Goal: Transaction & Acquisition: Obtain resource

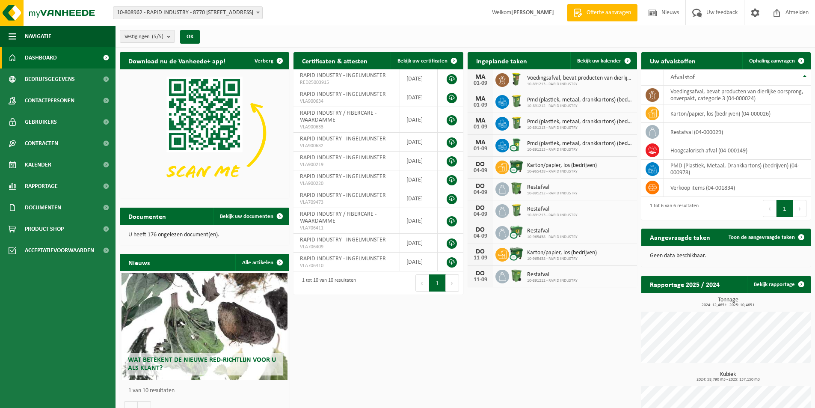
click at [257, 12] on b at bounding box center [257, 13] width 3 height 2
click at [786, 58] on span "Ophaling aanvragen" at bounding box center [772, 61] width 46 height 6
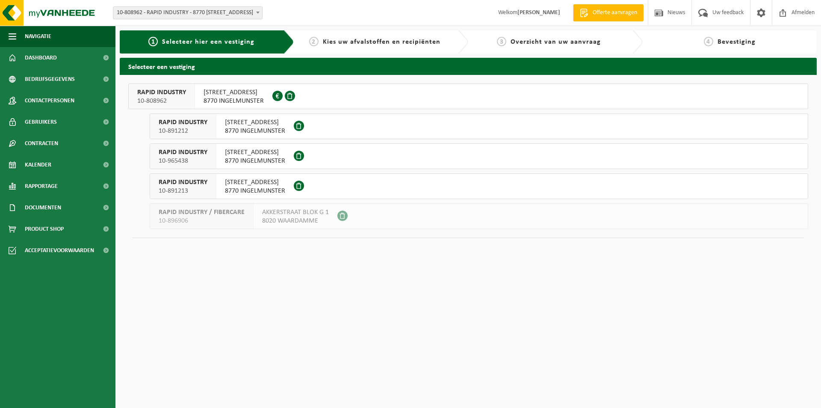
click at [240, 92] on span "WEGGEVOERDENSTRAAT 27" at bounding box center [234, 92] width 60 height 9
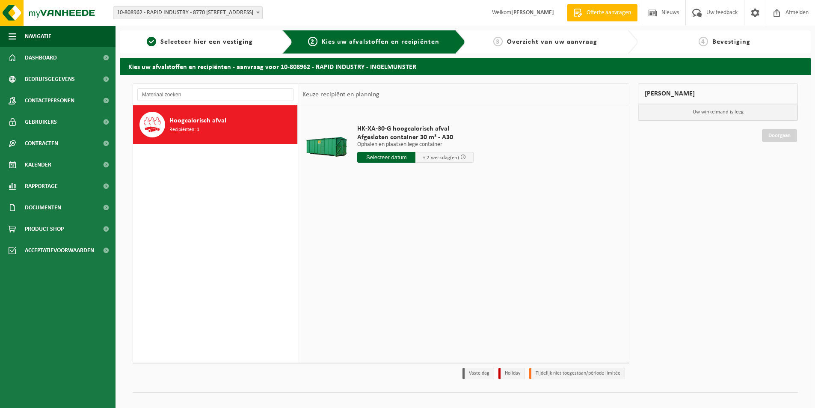
click at [391, 156] on input "text" at bounding box center [386, 157] width 58 height 11
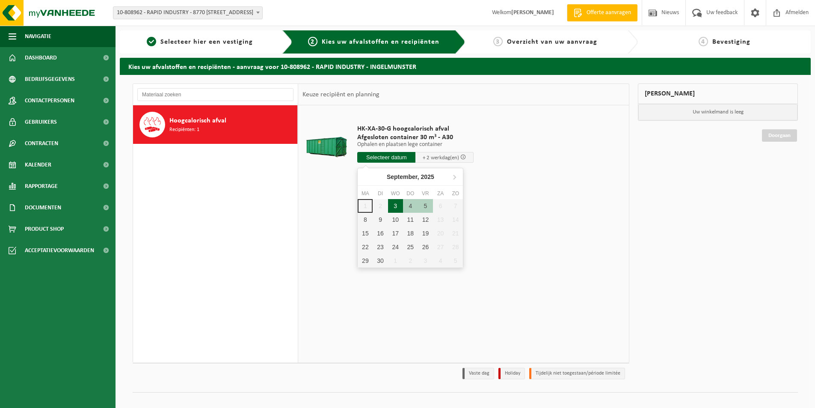
click at [394, 207] on div "3" at bounding box center [395, 206] width 15 height 14
type input "Van 2025-09-03"
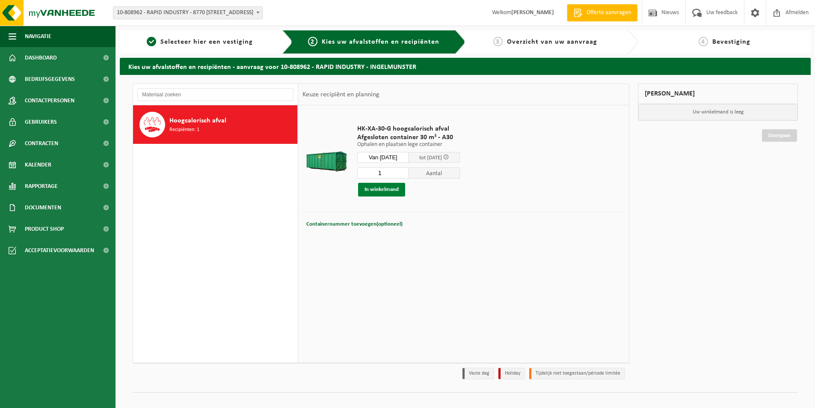
click at [386, 189] on button "In winkelmand" at bounding box center [381, 190] width 47 height 14
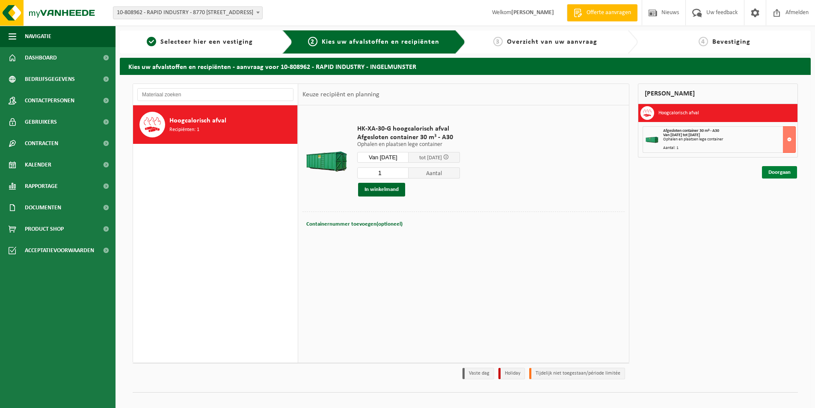
click at [776, 172] on link "Doorgaan" at bounding box center [779, 172] width 35 height 12
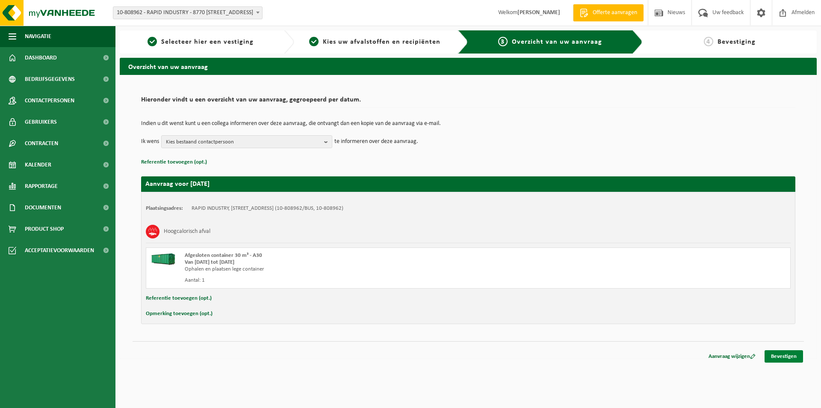
click at [785, 354] on link "Bevestigen" at bounding box center [784, 356] width 38 height 12
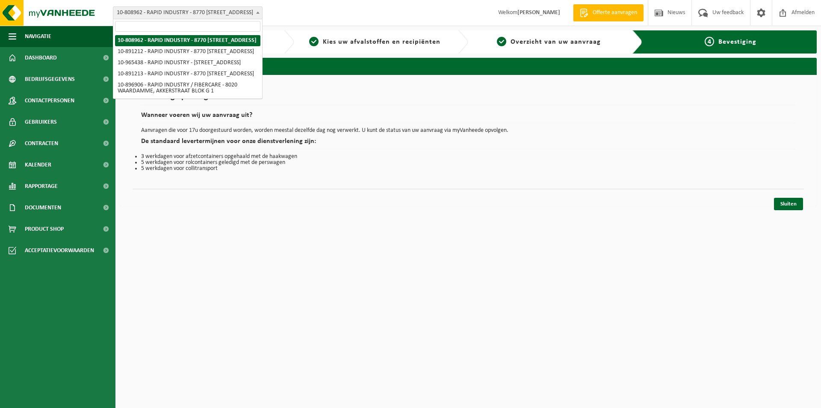
click at [188, 12] on span "10-808962 - RAPID INDUSTRY - 8770 [STREET_ADDRESS]" at bounding box center [187, 13] width 149 height 12
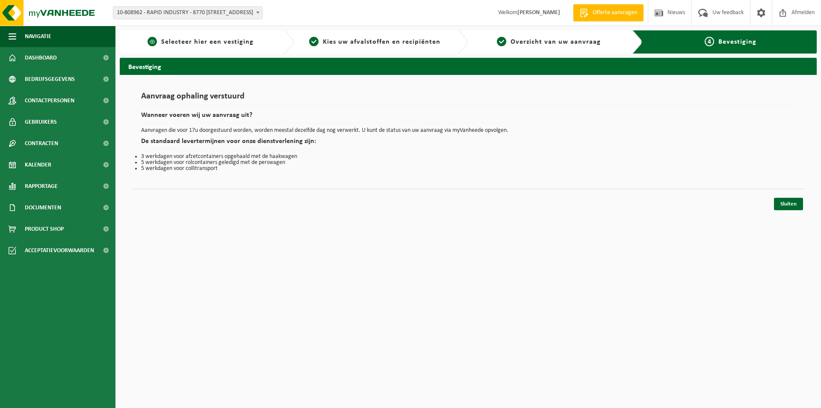
click at [213, 38] on span "Selecteer hier een vestiging" at bounding box center [207, 41] width 92 height 7
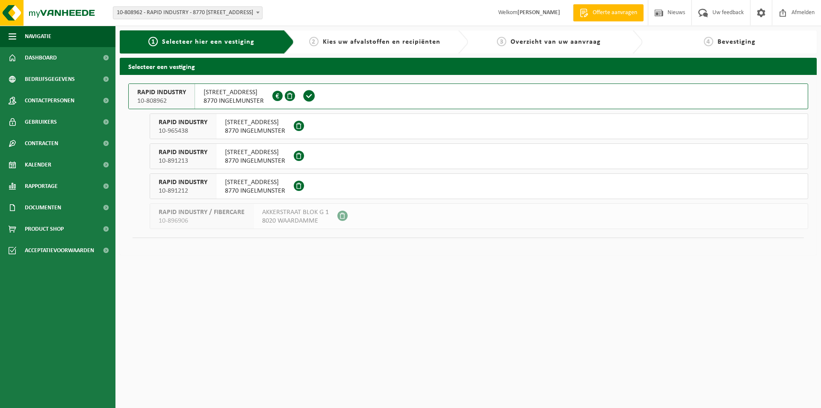
click at [237, 98] on span "8770 INGELMUNSTER" at bounding box center [234, 101] width 60 height 9
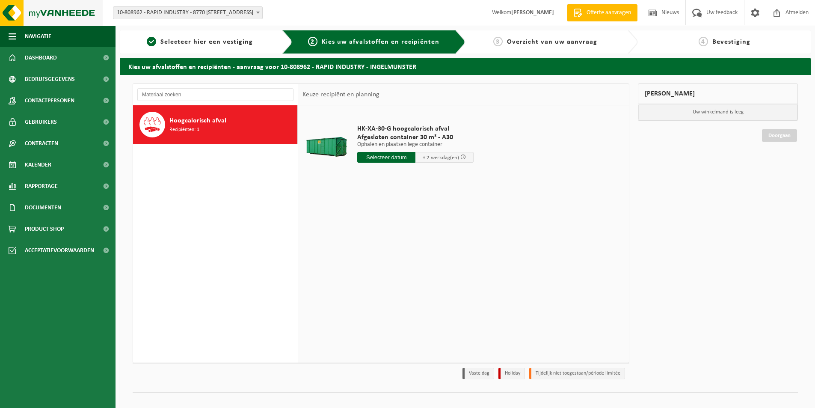
click at [45, 10] on img at bounding box center [51, 13] width 103 height 26
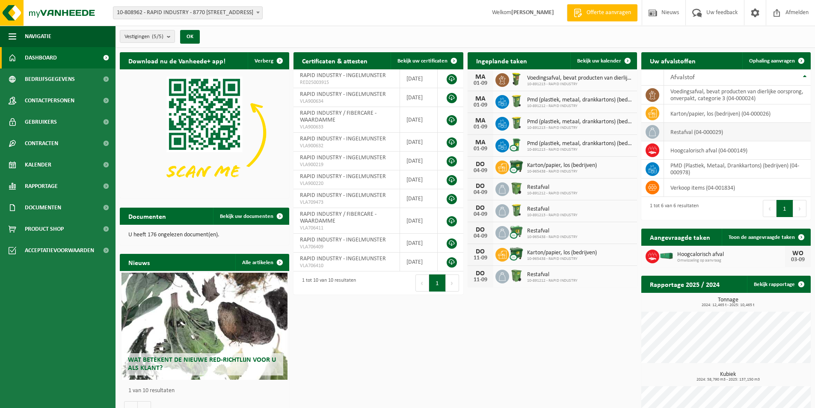
click at [650, 133] on icon at bounding box center [652, 131] width 9 height 9
click at [715, 12] on span "Uw feedback" at bounding box center [721, 12] width 35 height 25
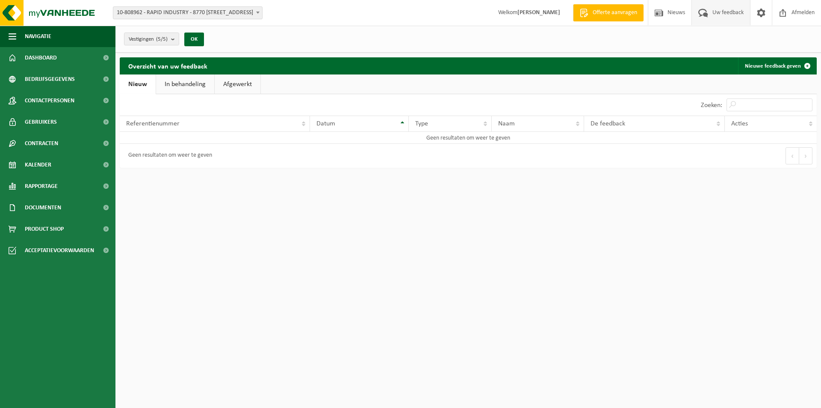
click at [603, 13] on span "Offerte aanvragen" at bounding box center [615, 13] width 49 height 9
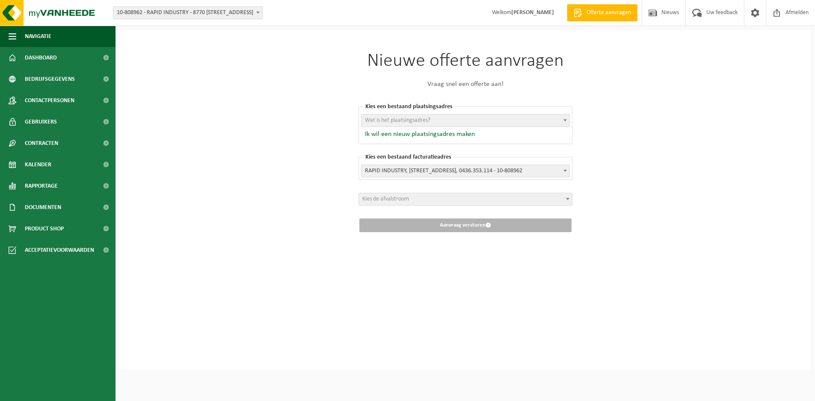
click at [566, 121] on b at bounding box center [564, 120] width 3 height 2
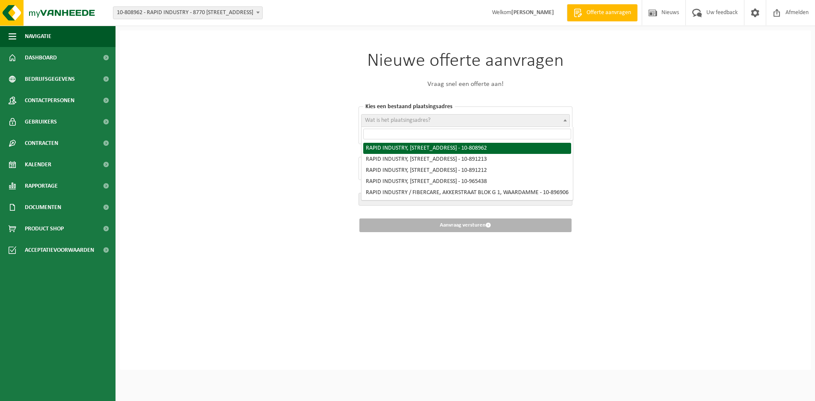
select select "114722"
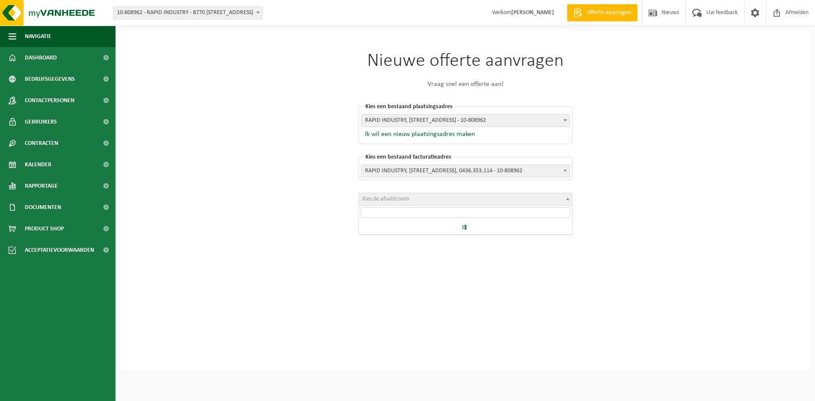
click at [568, 197] on span at bounding box center [567, 198] width 9 height 11
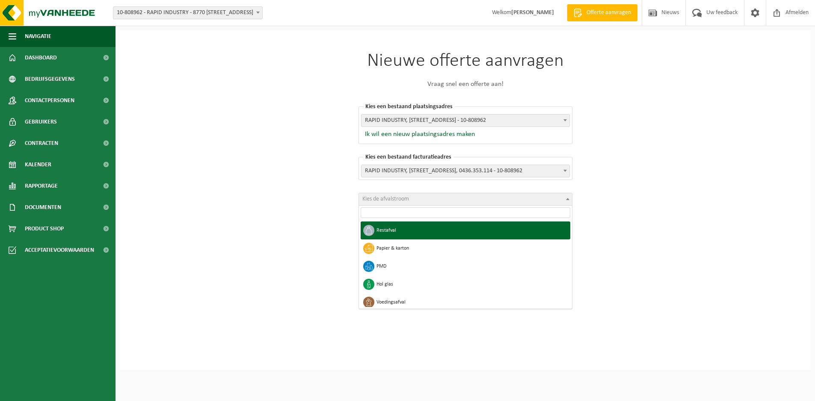
select select "1"
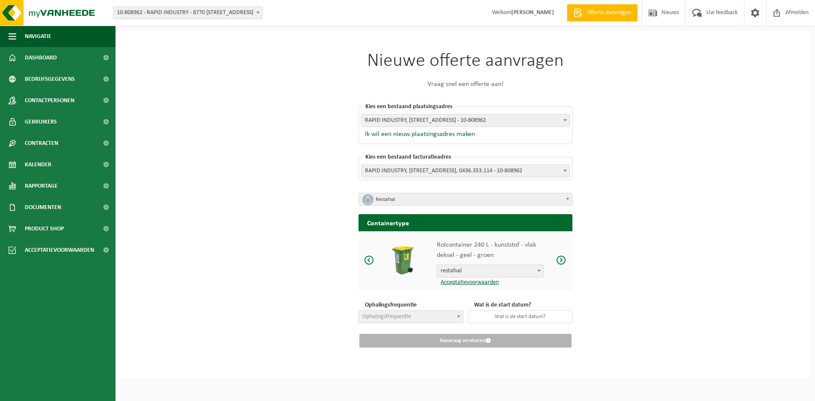
click at [568, 197] on span at bounding box center [567, 198] width 9 height 11
click at [562, 260] on span at bounding box center [561, 260] width 10 height 11
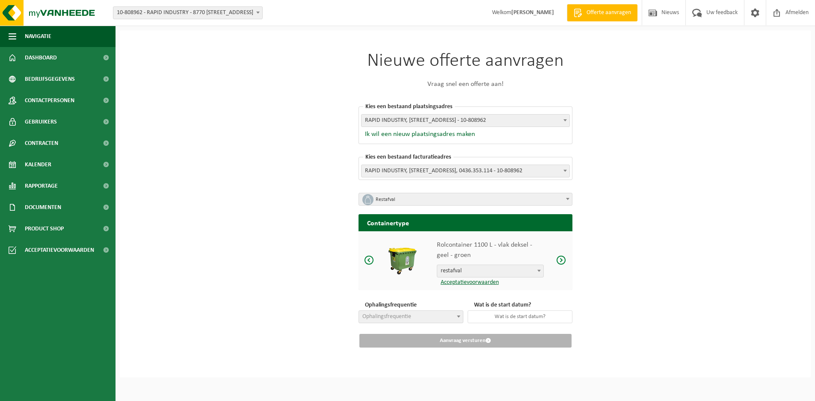
click at [562, 260] on span at bounding box center [561, 260] width 10 height 11
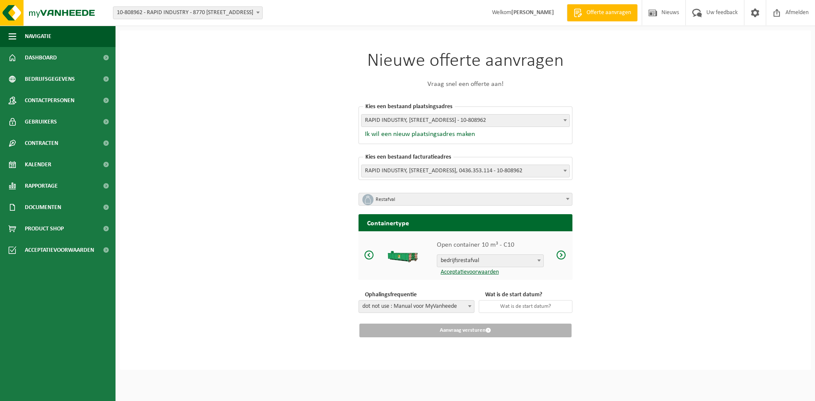
click at [539, 260] on b at bounding box center [538, 261] width 3 height 2
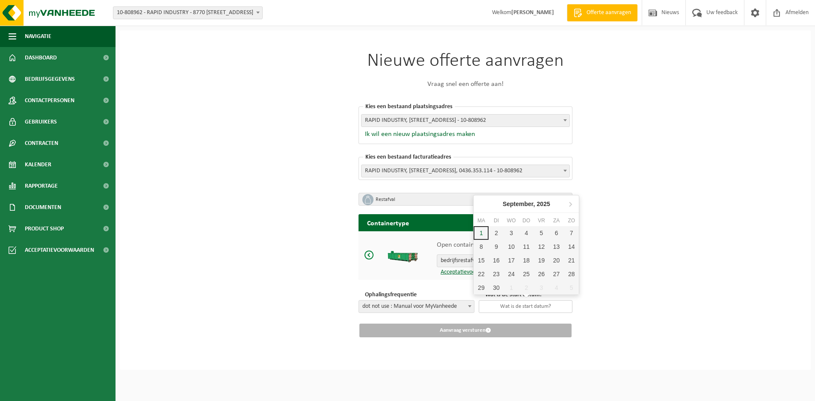
click at [526, 307] on input "text" at bounding box center [526, 306] width 94 height 13
click at [541, 234] on div "5" at bounding box center [541, 233] width 15 height 14
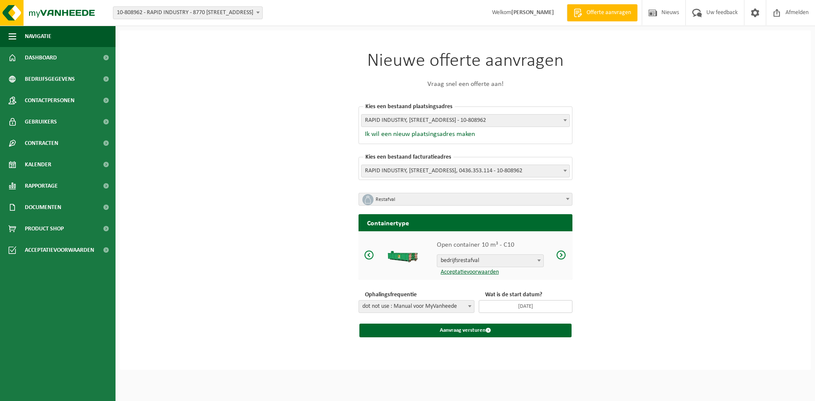
click at [519, 303] on input "2025-09-05" at bounding box center [526, 306] width 94 height 13
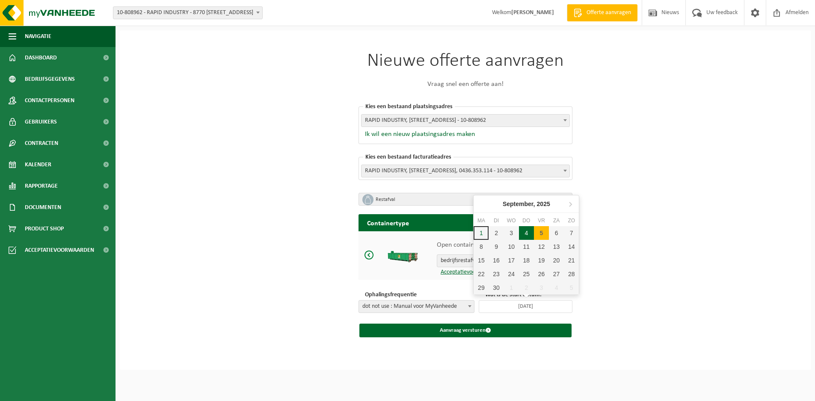
click at [527, 233] on div "4" at bounding box center [526, 233] width 15 height 14
type input "2025-09-04"
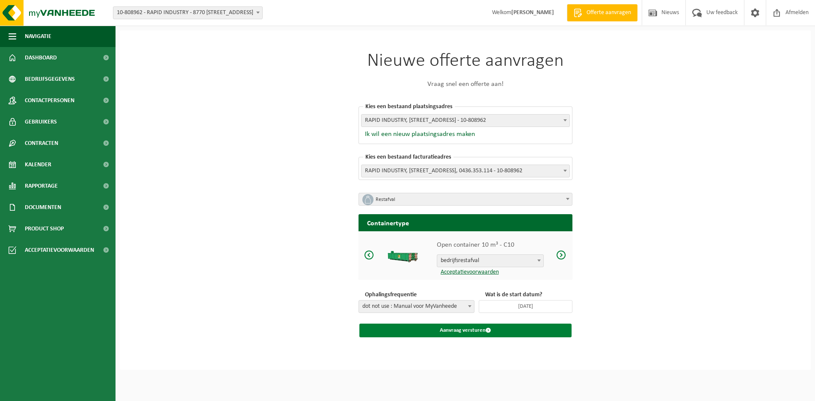
click at [481, 330] on button "Aanvraag versturen" at bounding box center [465, 331] width 212 height 14
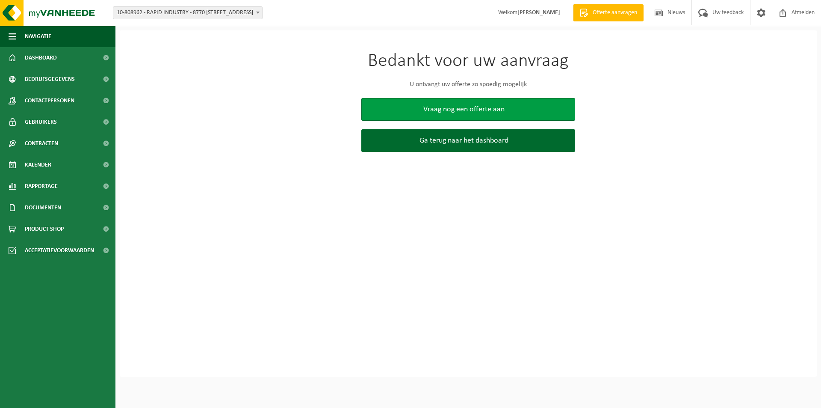
click at [465, 112] on span "Vraag nog een offerte aan" at bounding box center [463, 109] width 81 height 9
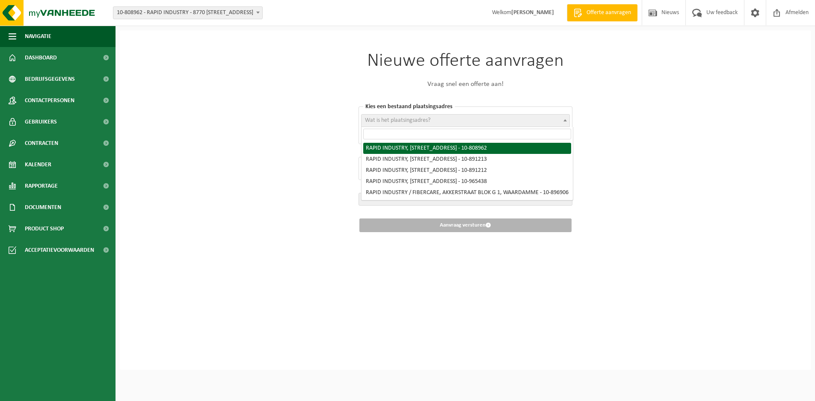
click at [564, 121] on b at bounding box center [564, 120] width 3 height 2
select select "114722"
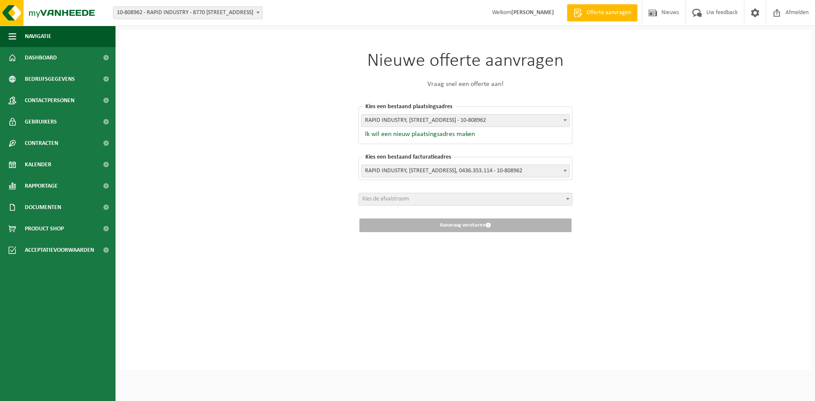
click at [568, 198] on b at bounding box center [567, 199] width 3 height 2
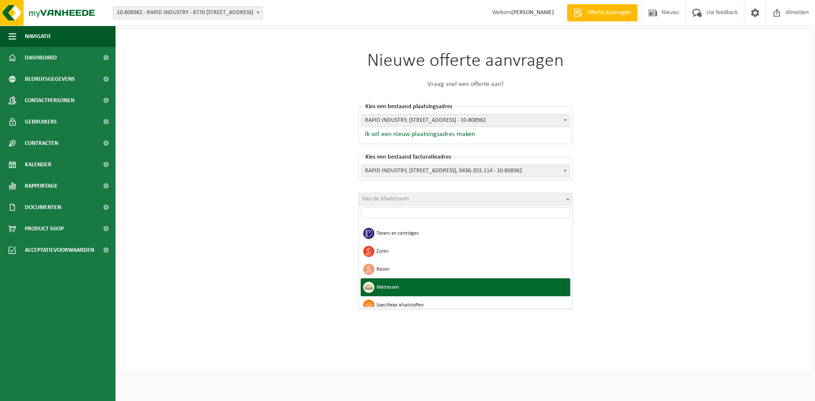
scroll to position [705, 0]
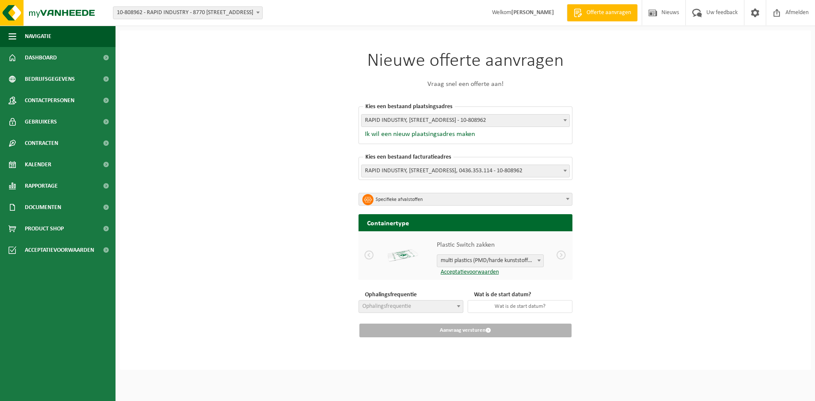
click at [539, 258] on span at bounding box center [539, 260] width 9 height 11
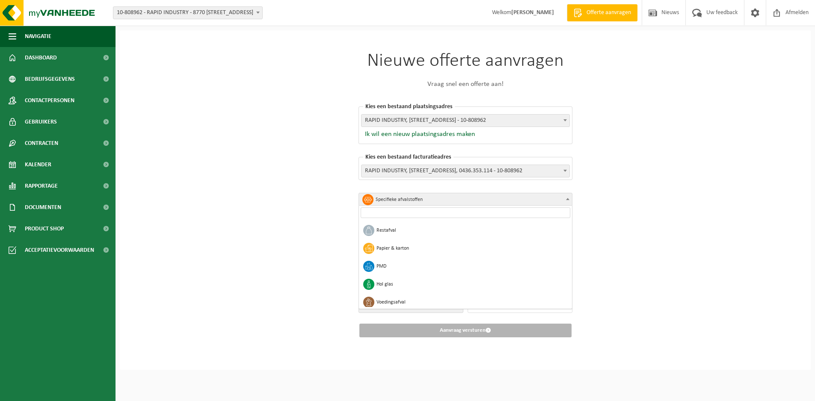
click at [566, 197] on span at bounding box center [567, 198] width 9 height 11
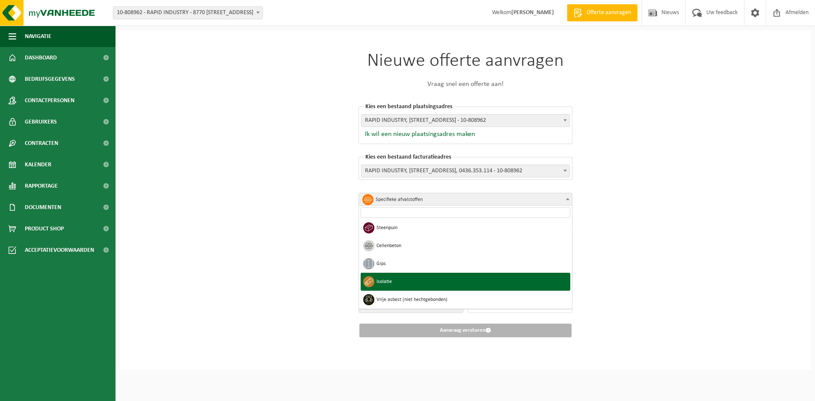
scroll to position [234, 0]
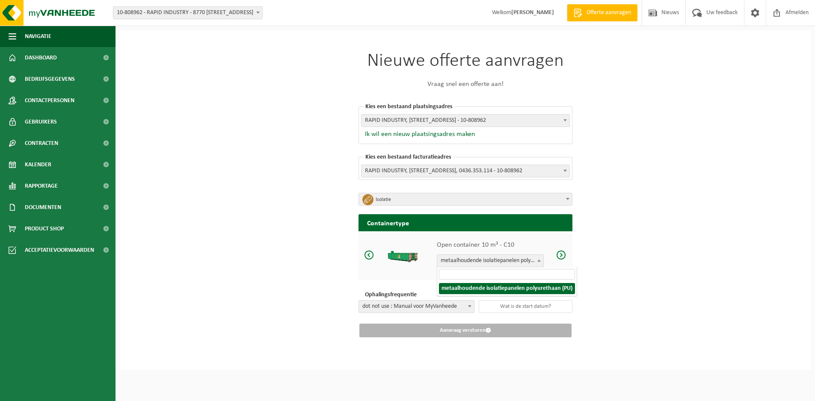
click at [538, 258] on span at bounding box center [539, 260] width 9 height 11
click at [541, 261] on span at bounding box center [539, 260] width 9 height 11
click at [569, 197] on span at bounding box center [567, 198] width 9 height 11
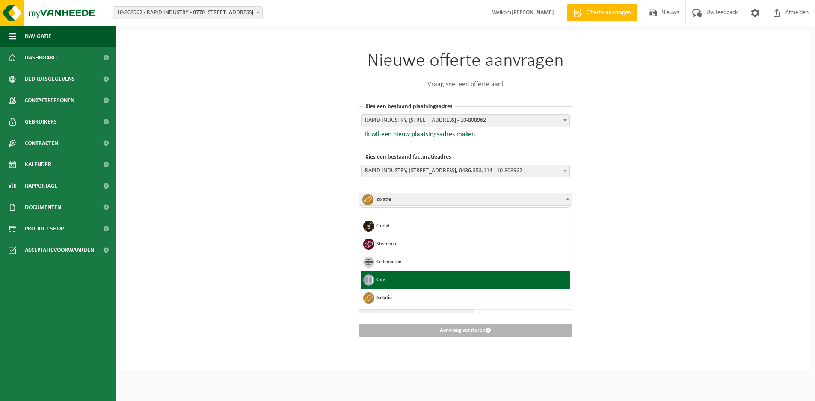
scroll to position [195, 0]
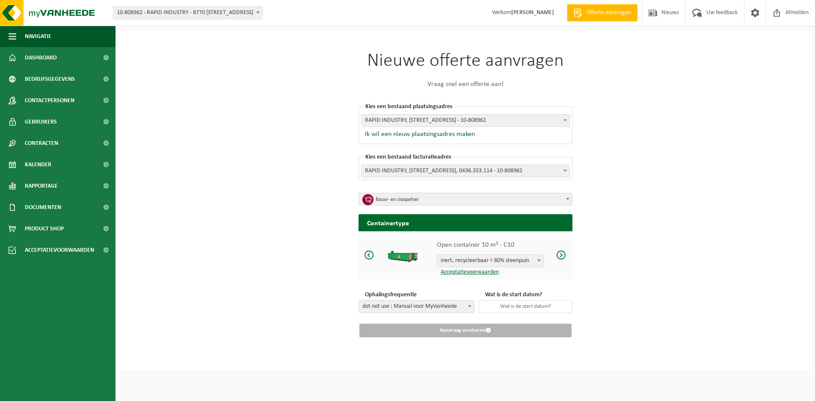
click at [540, 260] on b at bounding box center [538, 261] width 3 height 2
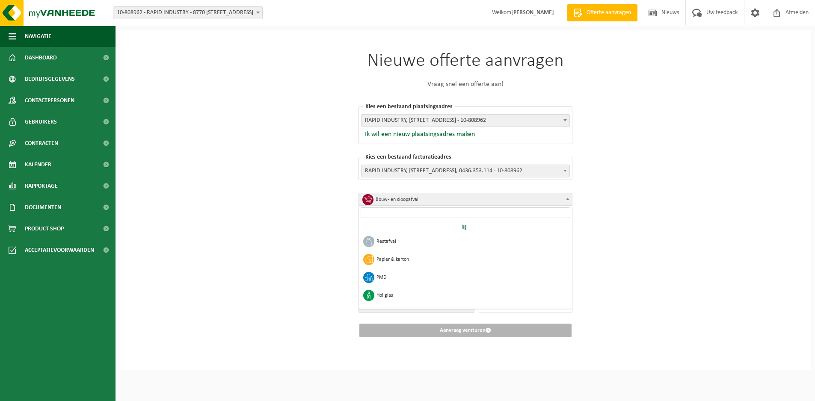
click at [565, 199] on span at bounding box center [567, 198] width 9 height 11
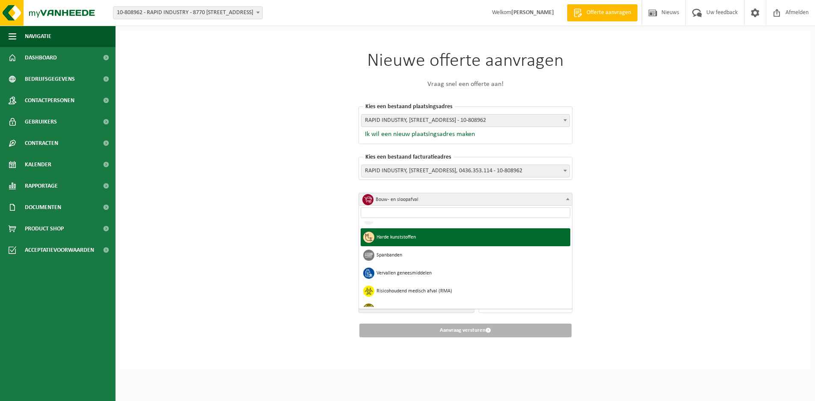
scroll to position [385, 0]
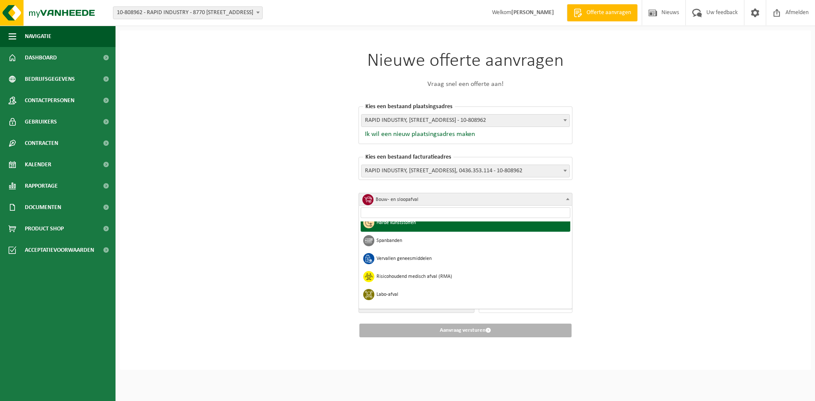
select select "13"
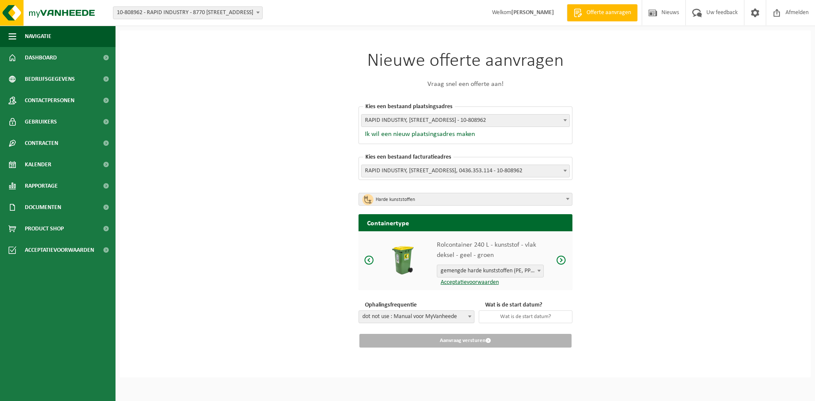
click at [563, 259] on span at bounding box center [561, 260] width 10 height 11
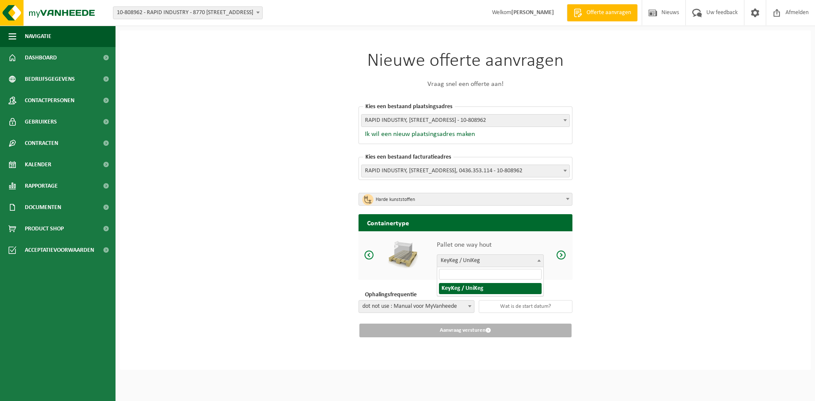
click at [539, 259] on span at bounding box center [539, 260] width 9 height 11
click at [563, 258] on span at bounding box center [561, 255] width 10 height 11
click at [562, 257] on span at bounding box center [561, 255] width 10 height 11
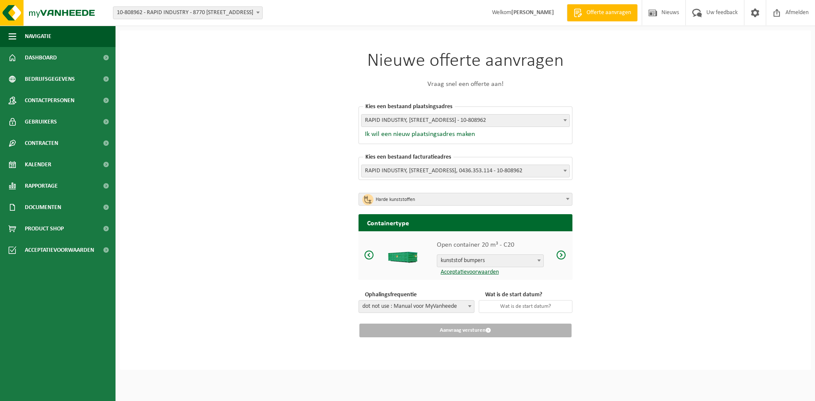
click at [562, 257] on span at bounding box center [561, 255] width 10 height 11
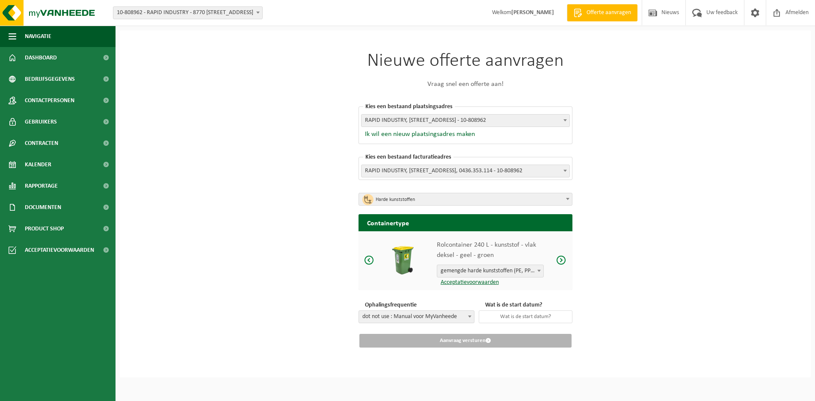
click at [562, 257] on span at bounding box center [561, 260] width 10 height 11
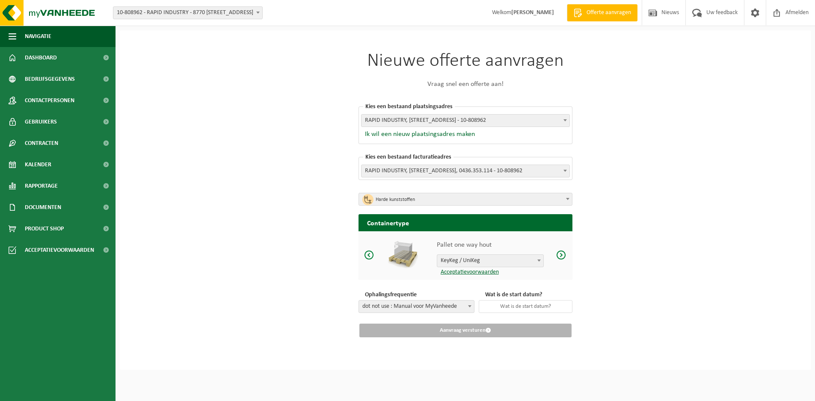
click at [562, 257] on span at bounding box center [561, 255] width 10 height 11
click at [679, 181] on div "Nieuwe offerte aanvragen Vraag snel een offerte aan! Kies een bestaand plaatsin…" at bounding box center [465, 200] width 691 height 340
click at [569, 199] on b at bounding box center [567, 199] width 3 height 2
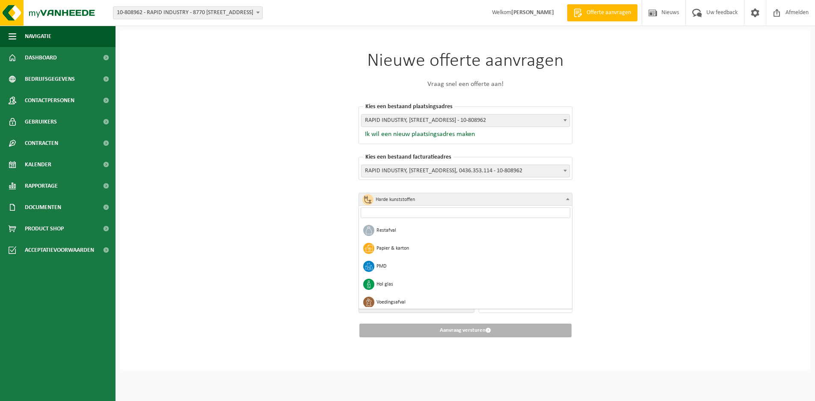
scroll to position [352, 0]
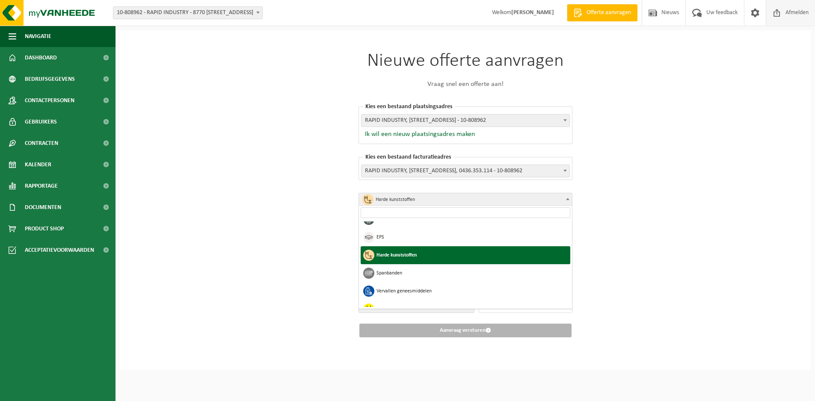
click at [805, 10] on span "Afmelden" at bounding box center [796, 12] width 27 height 25
